Goal: Find specific page/section: Find specific page/section

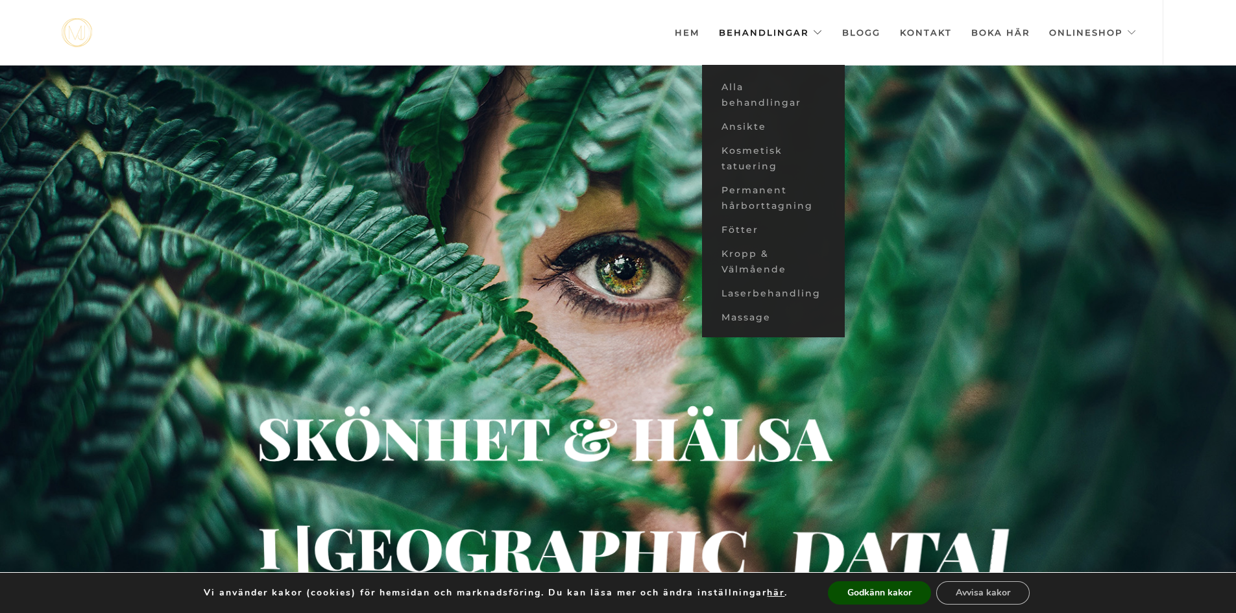
click at [763, 36] on link "Behandlingar" at bounding box center [771, 32] width 104 height 65
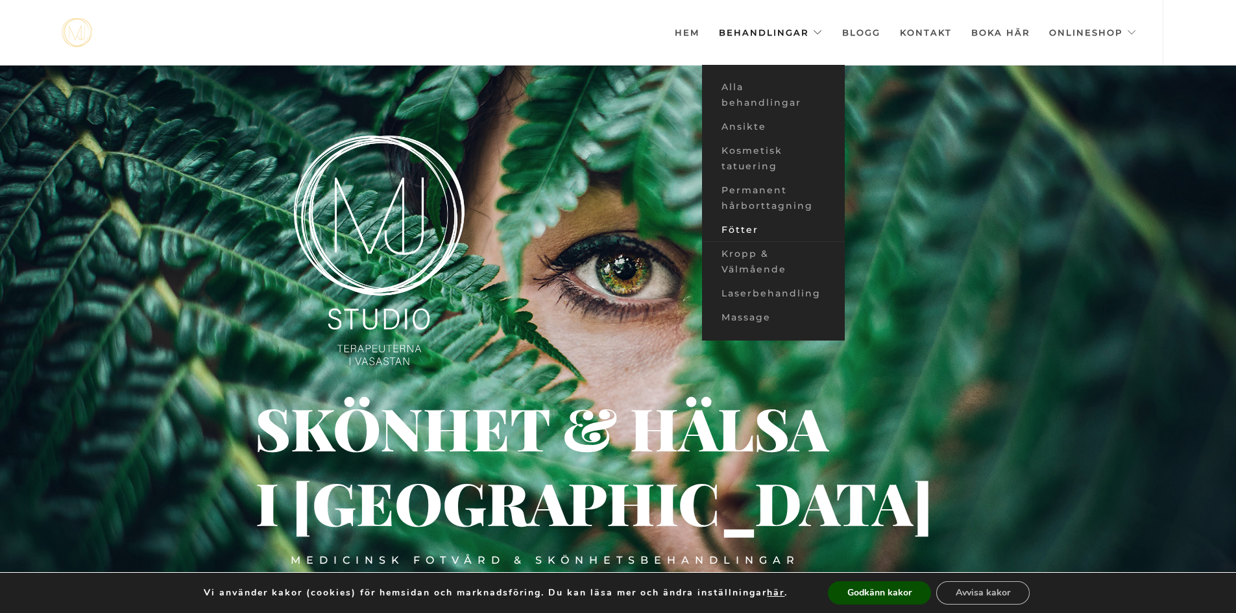
click at [742, 228] on link "Fötter" at bounding box center [773, 230] width 143 height 24
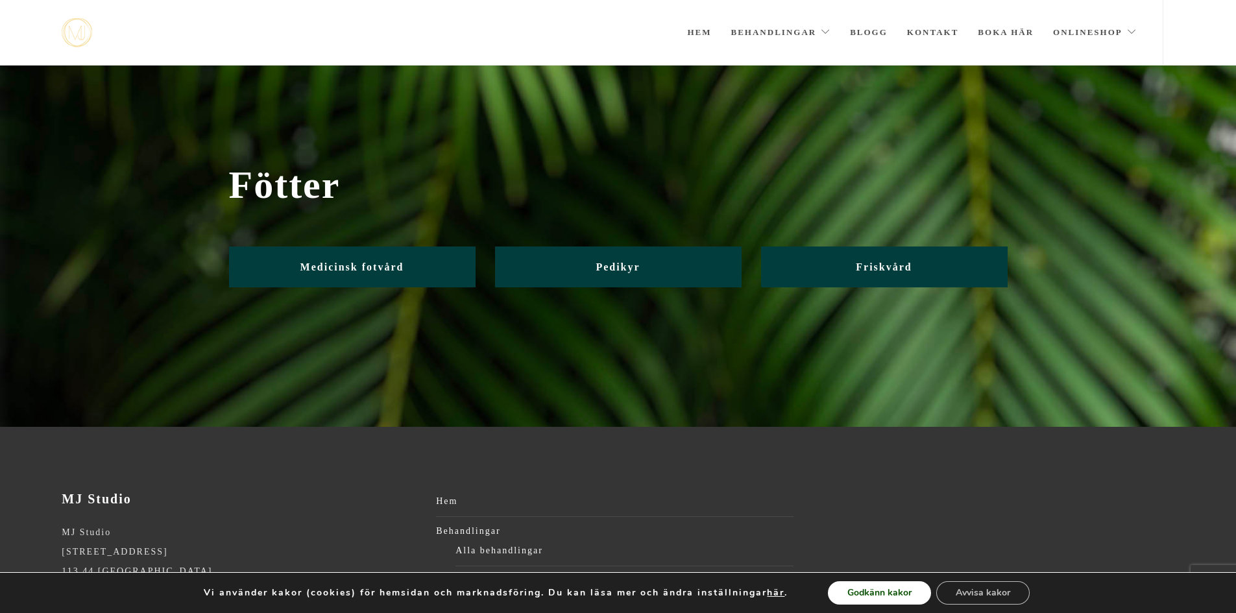
click at [865, 586] on button "Godkänn kakor" at bounding box center [879, 592] width 103 height 23
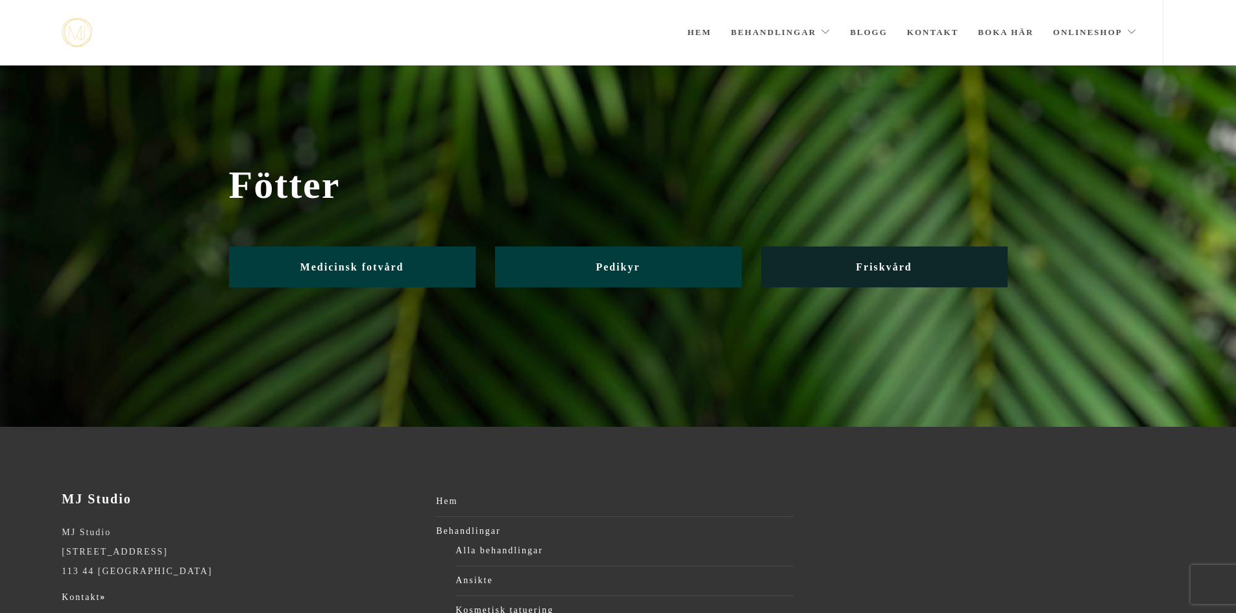
click at [882, 272] on span "Friskvård" at bounding box center [884, 266] width 56 height 11
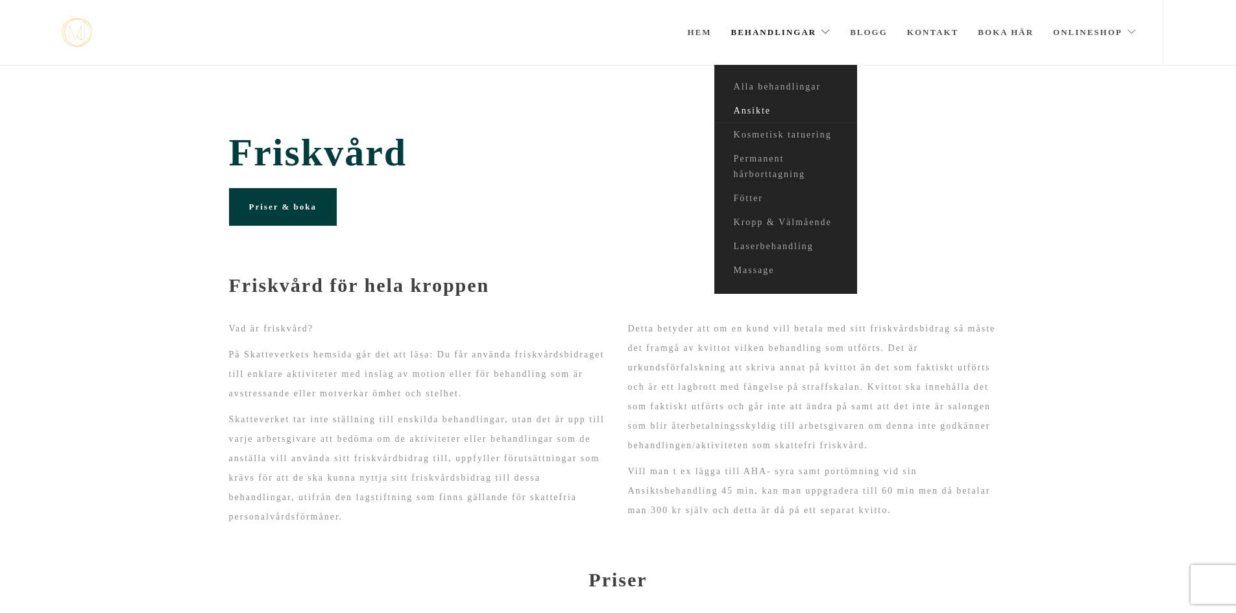
click at [745, 104] on link "Ansikte" at bounding box center [785, 111] width 143 height 24
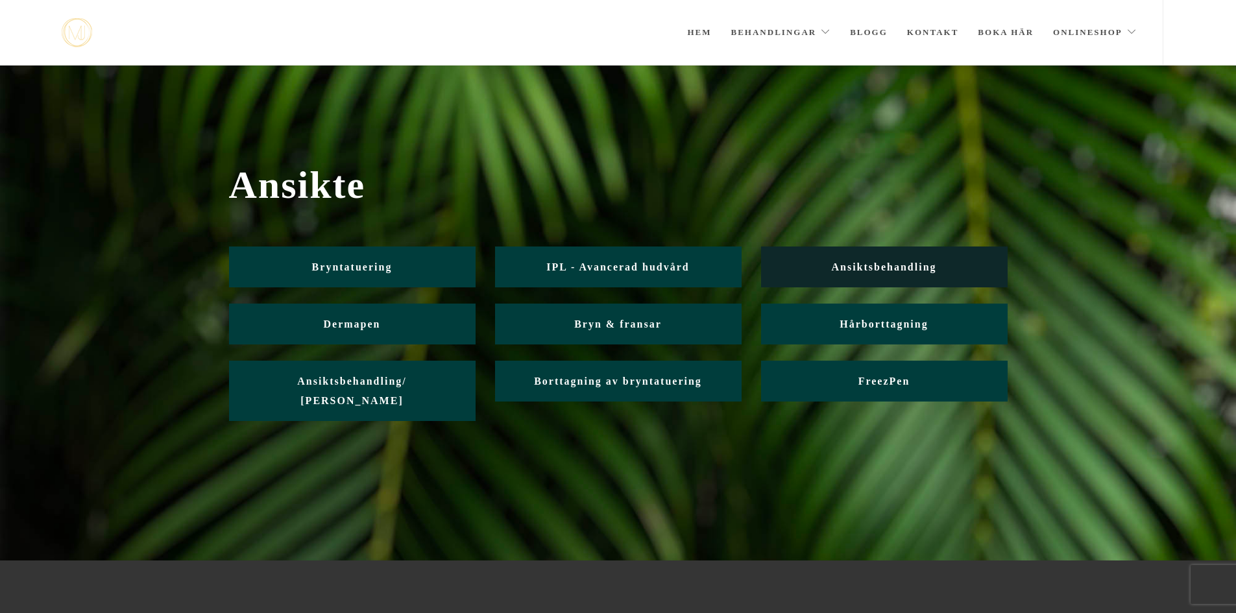
click at [857, 272] on span "Ansiktsbehandling" at bounding box center [883, 266] width 105 height 11
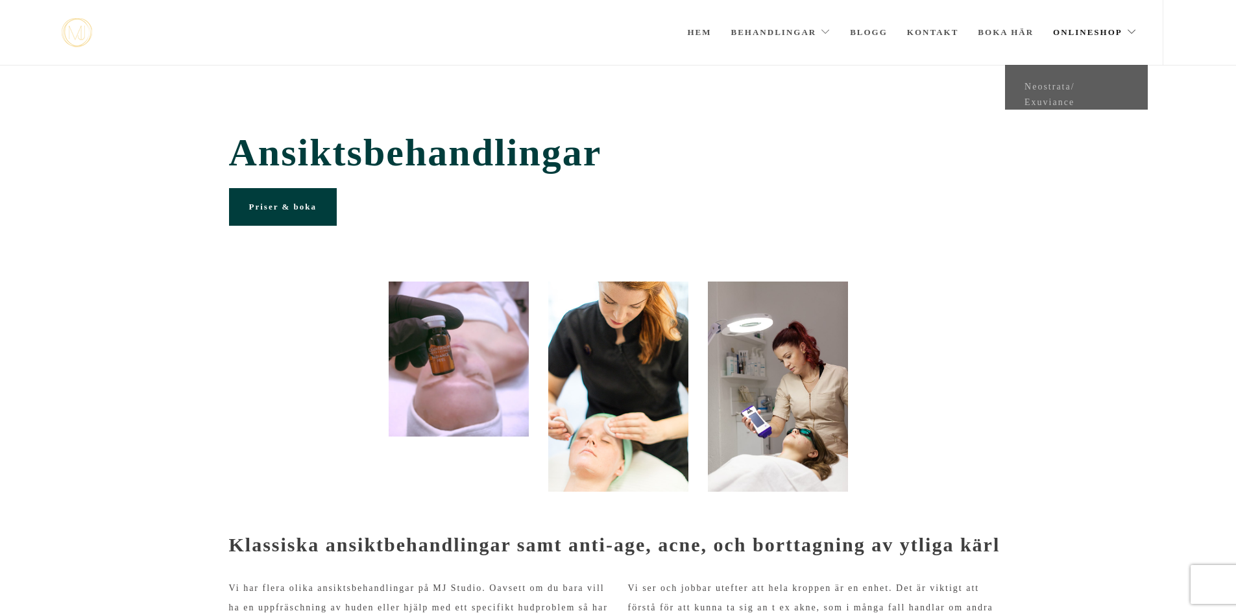
click at [1098, 35] on link "Onlineshop" at bounding box center [1095, 32] width 84 height 65
